Goal: Communication & Community: Answer question/provide support

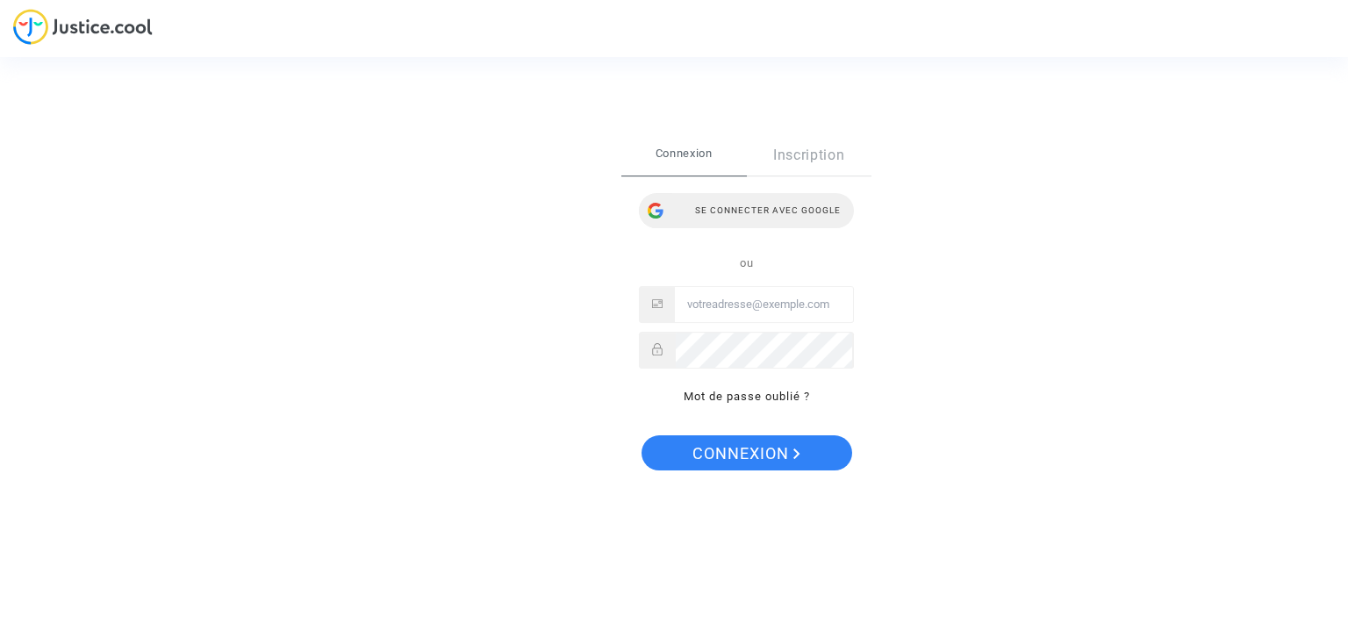
click at [748, 212] on div "Se connecter avec Google" at bounding box center [746, 210] width 215 height 35
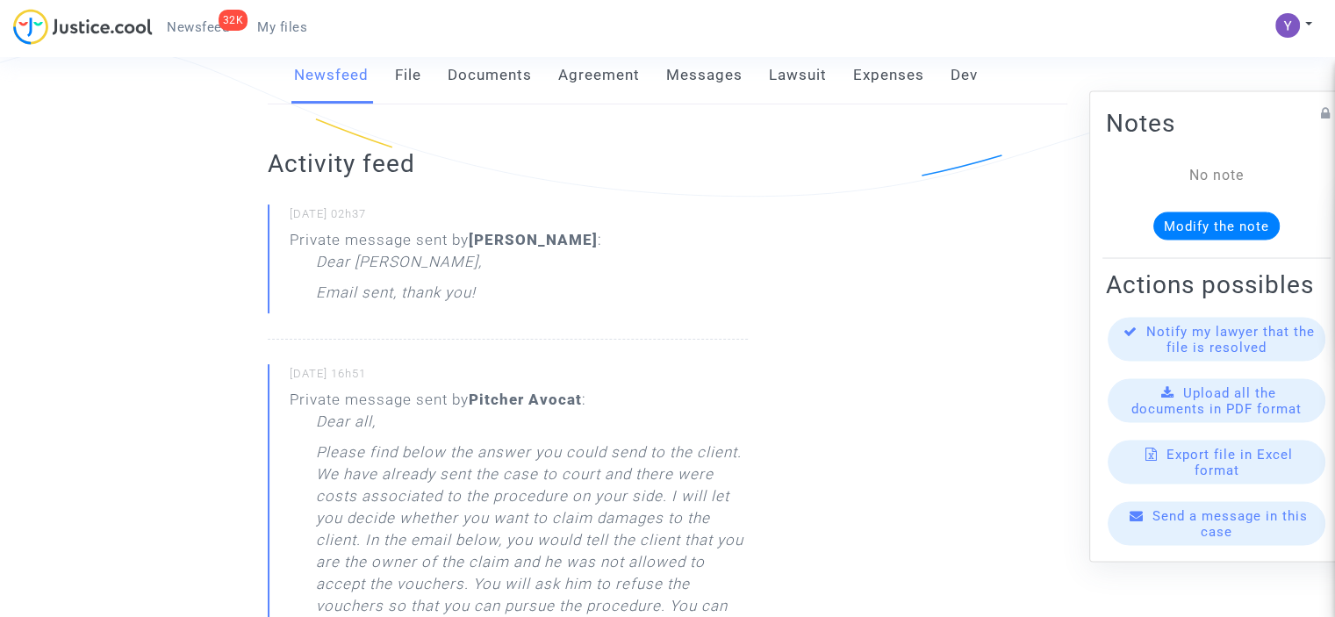
click at [1215, 539] on span "Send a message in this case" at bounding box center [1230, 523] width 155 height 32
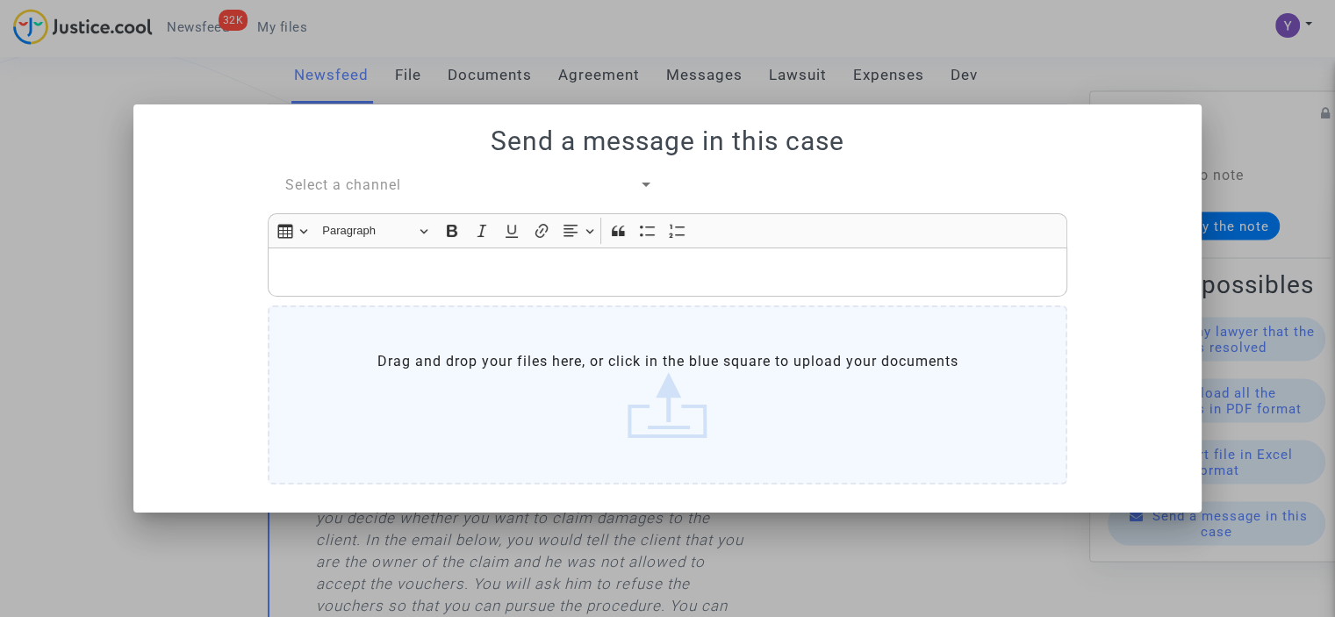
click at [372, 185] on span "Select a channel" at bounding box center [343, 184] width 116 height 17
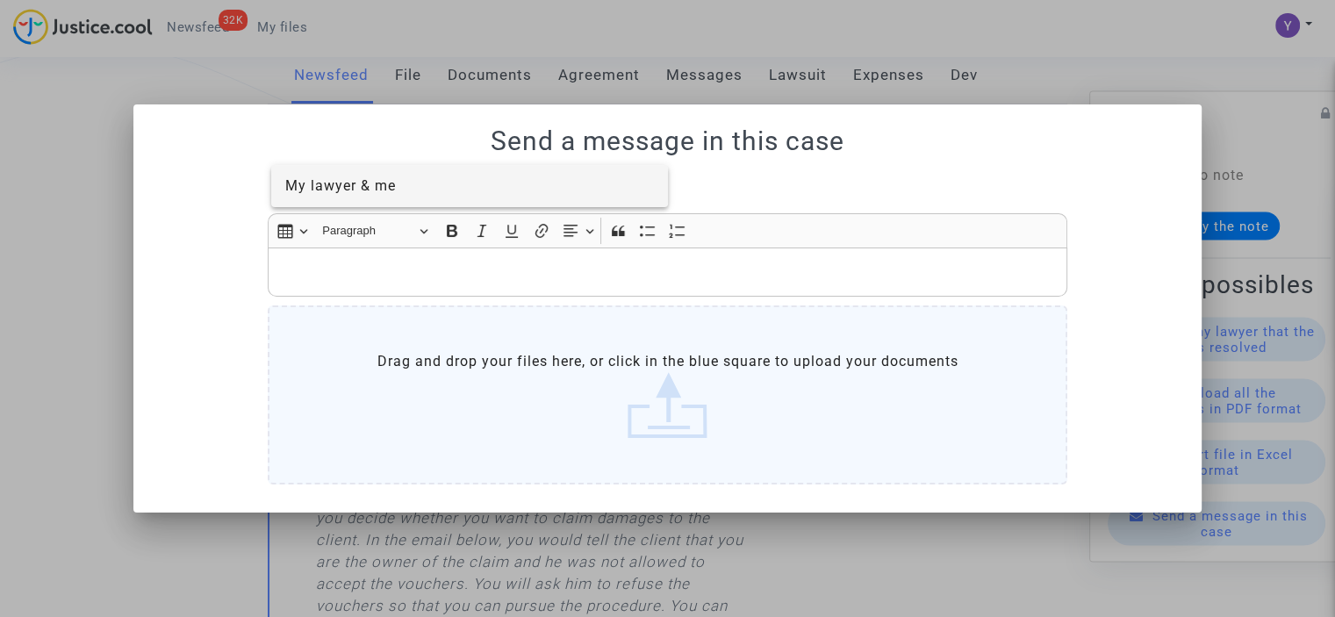
click at [370, 182] on span "My lawyer & me" at bounding box center [340, 185] width 111 height 17
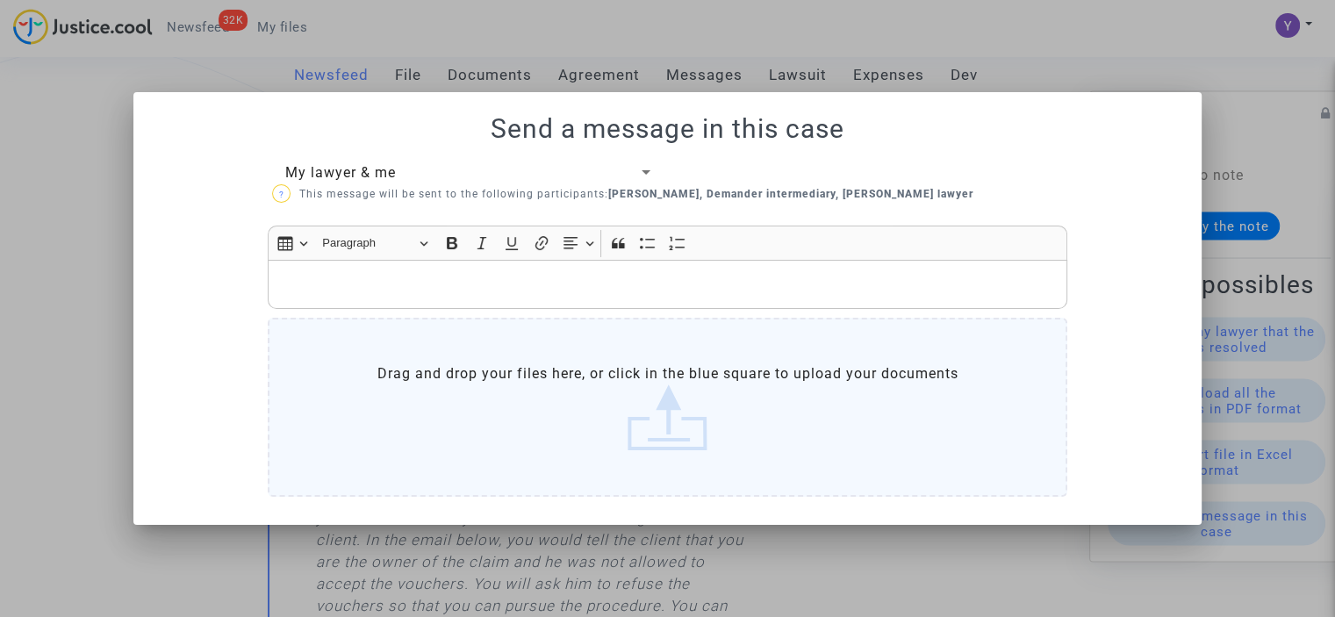
click at [398, 273] on div "Rich Text Editor, main" at bounding box center [668, 284] width 800 height 49
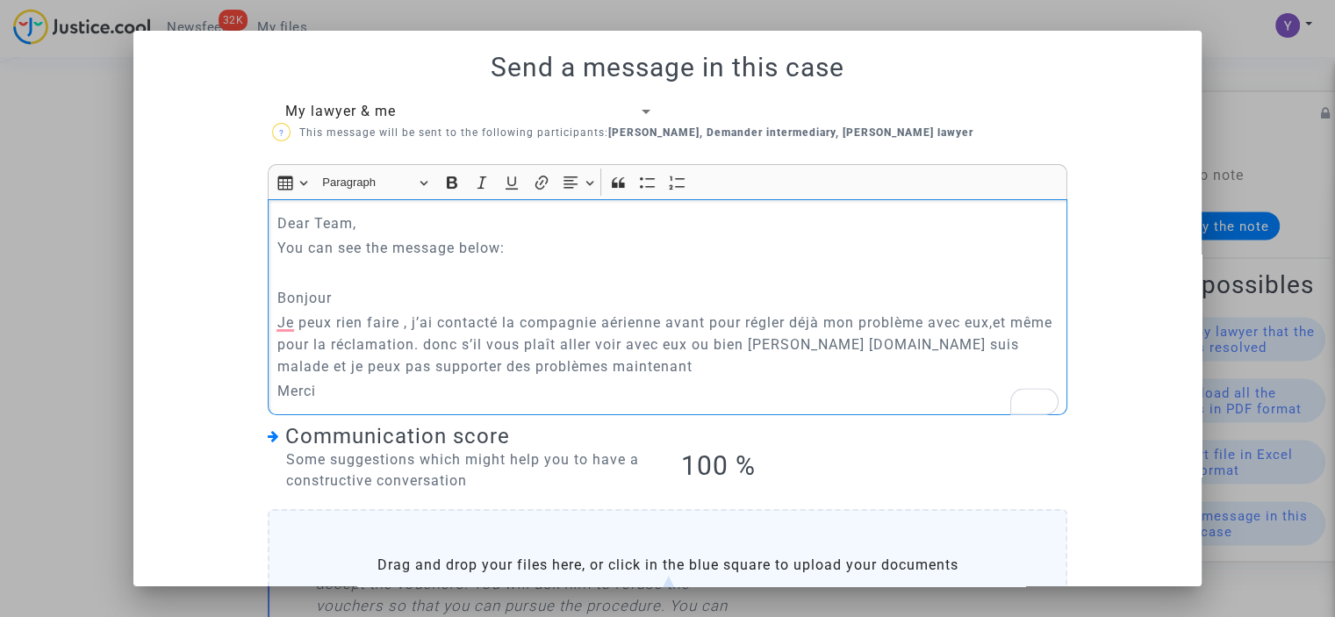
click at [384, 248] on p "You can see the message below:" at bounding box center [667, 248] width 781 height 22
click at [449, 249] on p "You can see the message below:" at bounding box center [667, 248] width 781 height 22
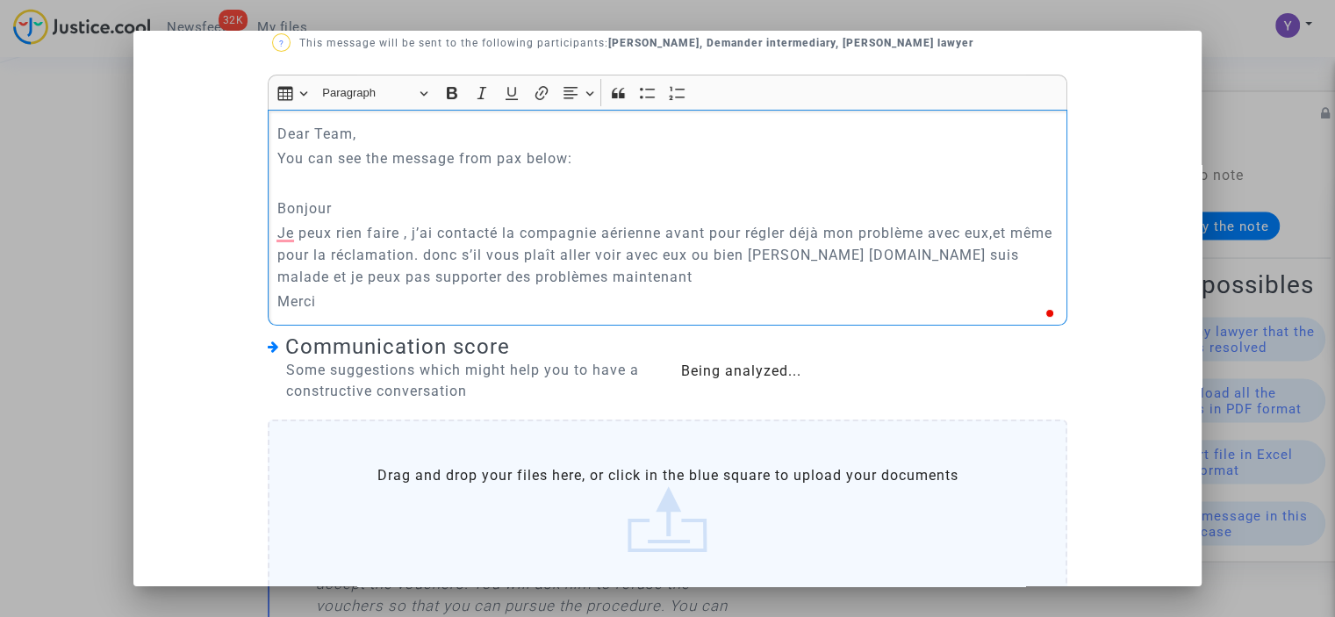
scroll to position [181, 0]
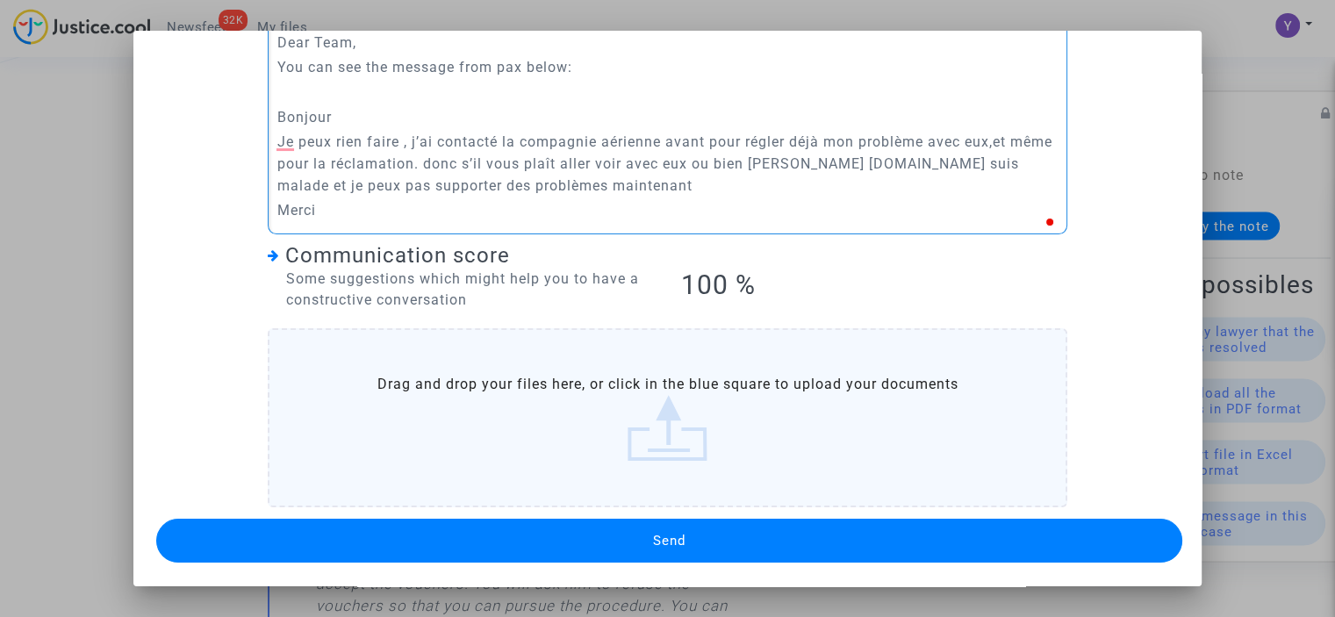
click at [550, 533] on button "Send" at bounding box center [669, 541] width 1026 height 44
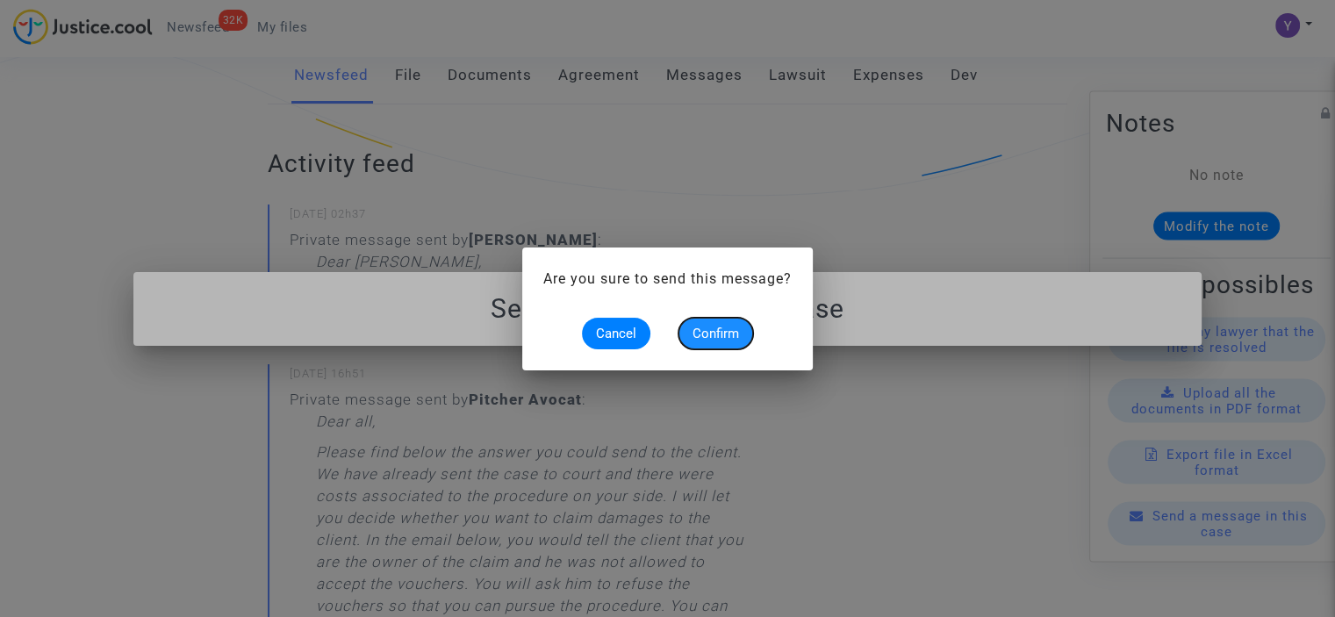
click at [718, 336] on span "Confirm" at bounding box center [716, 334] width 47 height 16
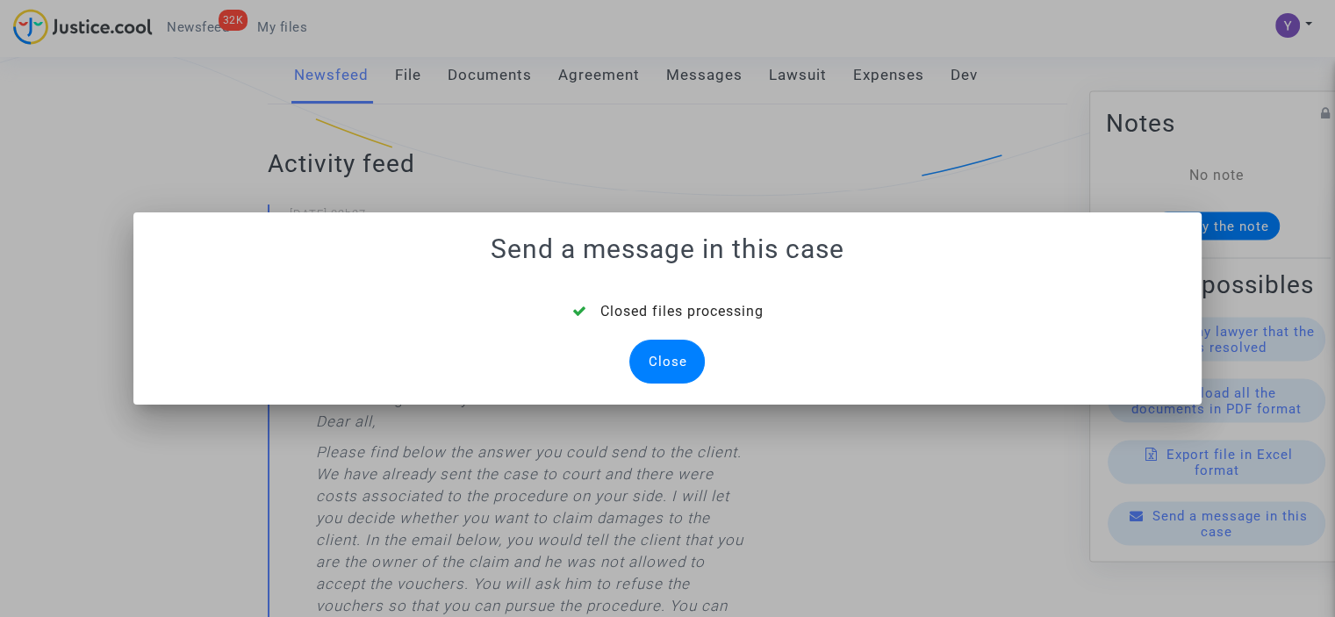
click at [671, 372] on div "Close" at bounding box center [666, 362] width 75 height 44
